Goal: Communication & Community: Answer question/provide support

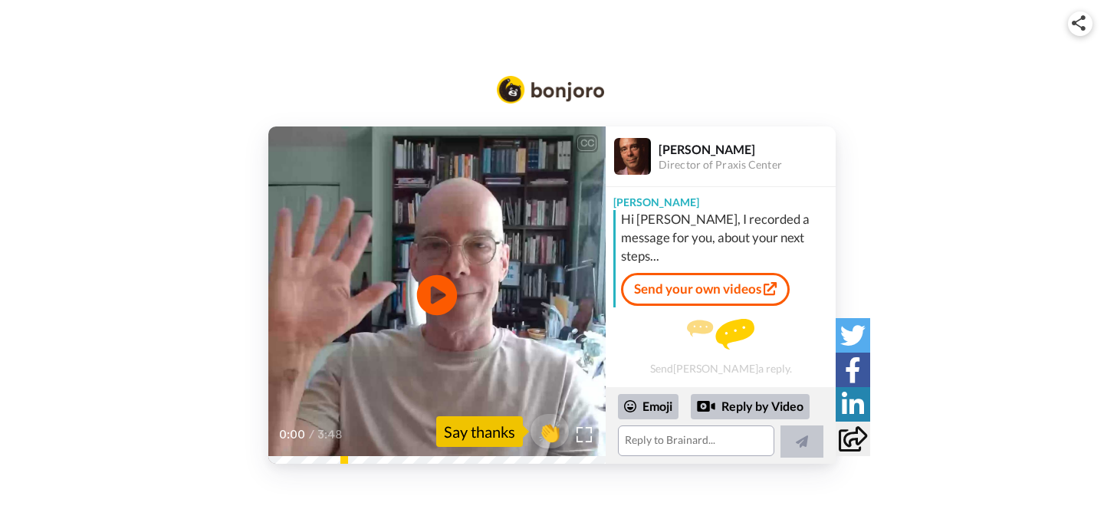
click at [447, 297] on icon at bounding box center [437, 295] width 41 height 41
click at [727, 440] on textarea at bounding box center [696, 440] width 156 height 31
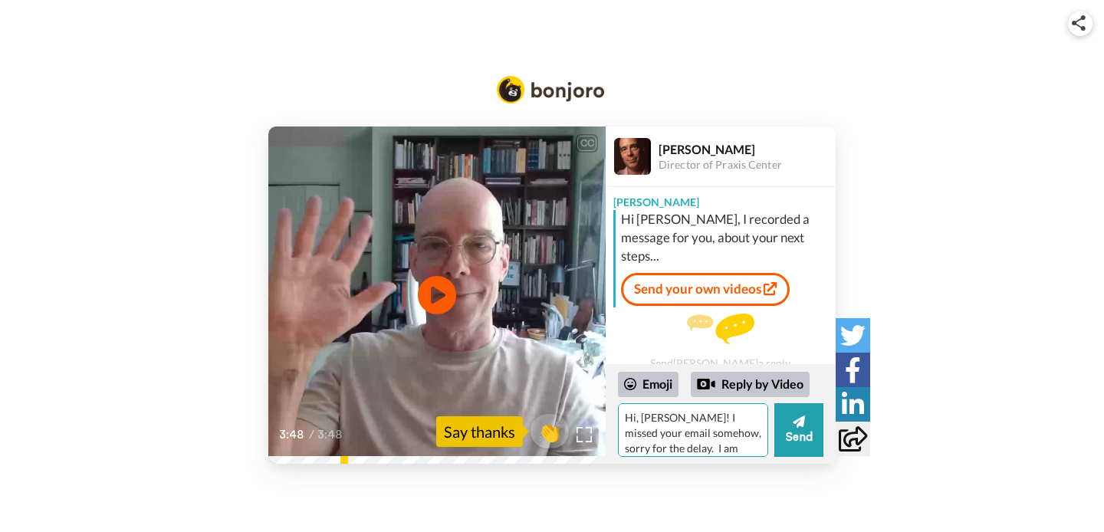
scroll to position [15, 0]
click at [718, 448] on textarea "Hi, [PERSON_NAME]! I missed your email somehow, sorry for the delay. I am defin…" at bounding box center [693, 430] width 150 height 54
type textarea "H"
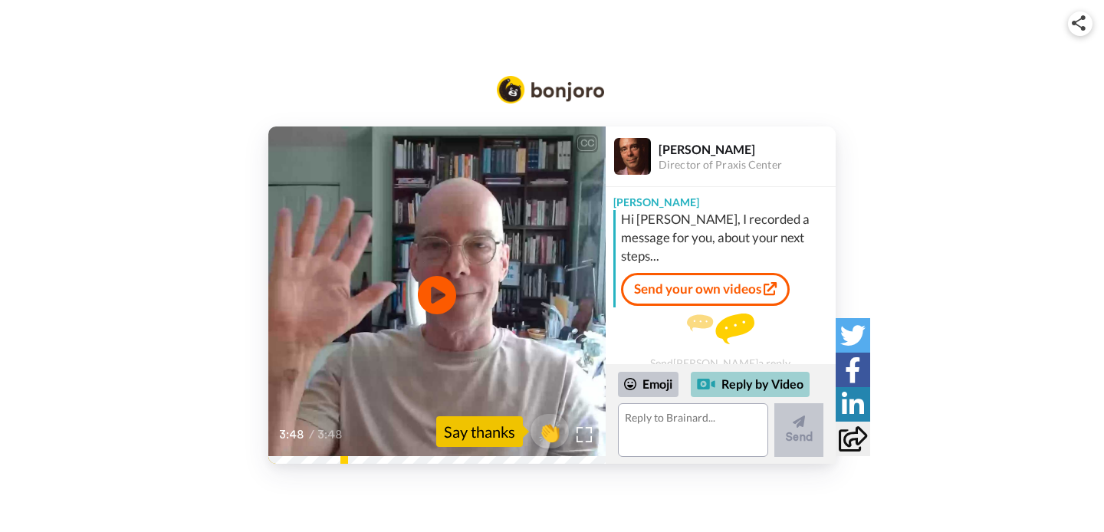
click at [760, 380] on div "Reply by Video" at bounding box center [750, 385] width 119 height 26
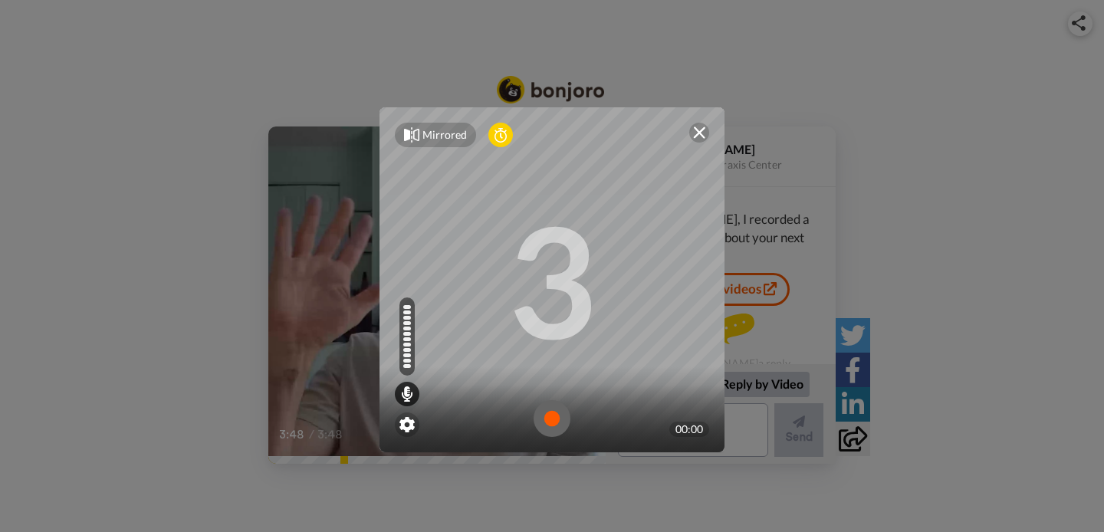
click at [557, 428] on img at bounding box center [552, 418] width 37 height 37
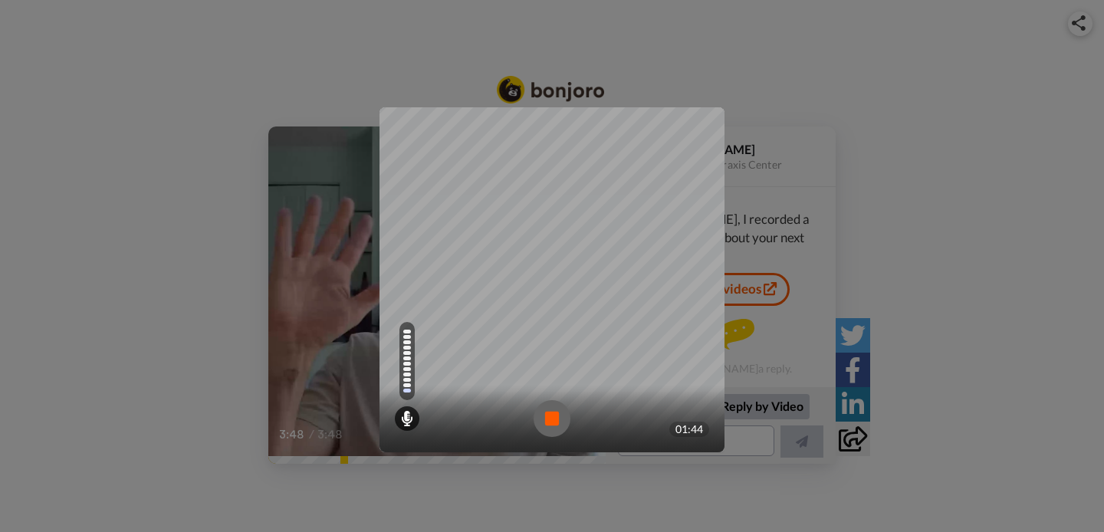
click at [553, 416] on img at bounding box center [552, 418] width 37 height 37
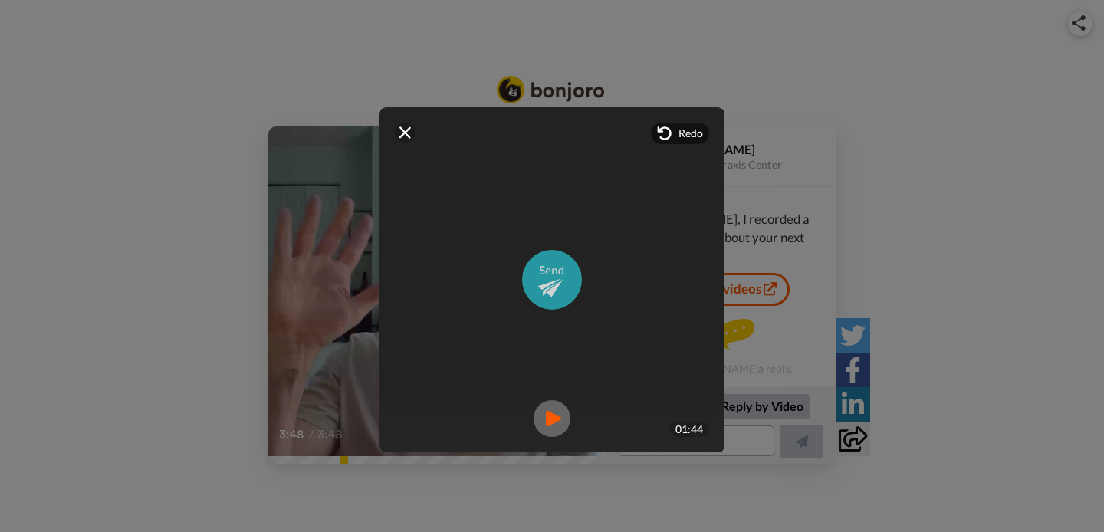
click at [559, 278] on img at bounding box center [552, 280] width 60 height 60
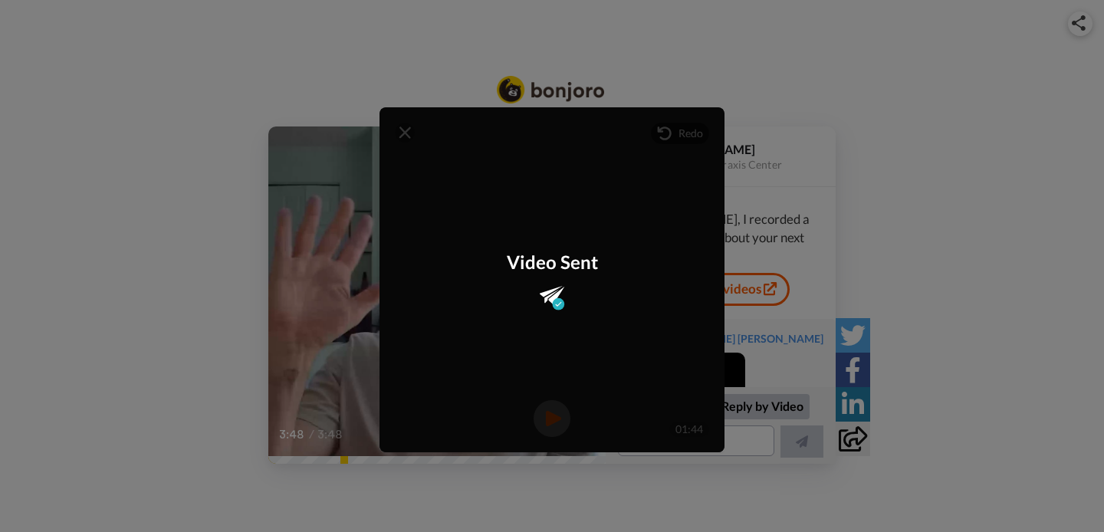
scroll to position [96, 0]
